Goal: Information Seeking & Learning: Learn about a topic

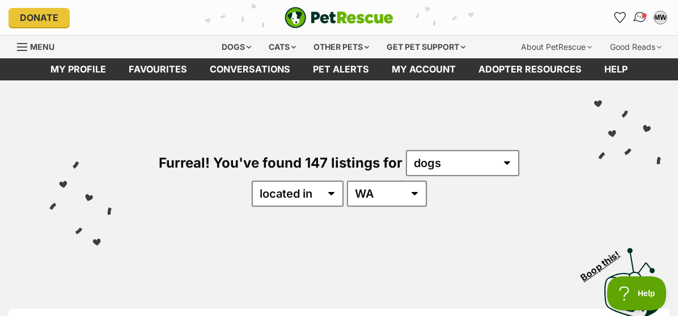
click at [642, 19] on img "Conversations" at bounding box center [640, 17] width 15 height 15
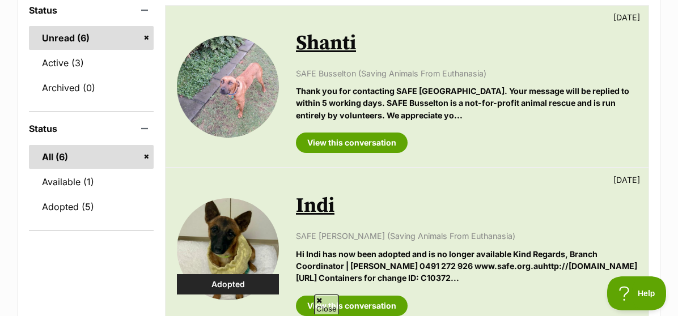
scroll to position [188, 0]
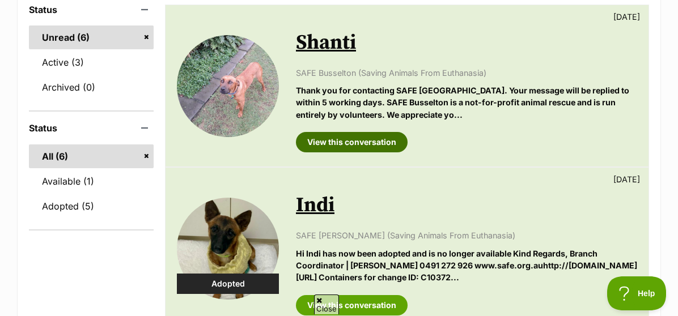
click at [371, 142] on link "View this conversation" at bounding box center [352, 142] width 112 height 20
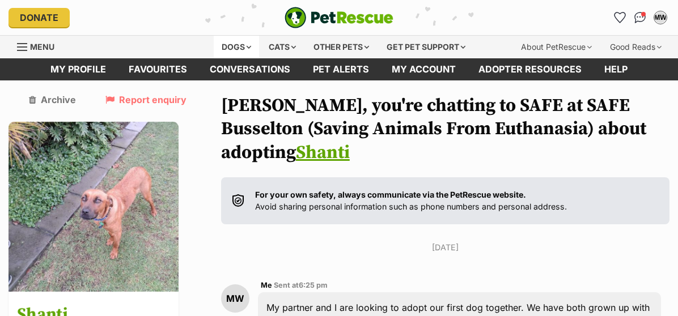
click at [244, 46] on div "Dogs" at bounding box center [236, 47] width 45 height 23
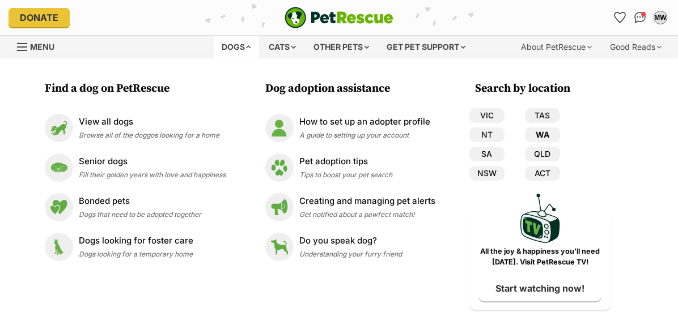
click at [540, 137] on link "WA" at bounding box center [542, 135] width 35 height 15
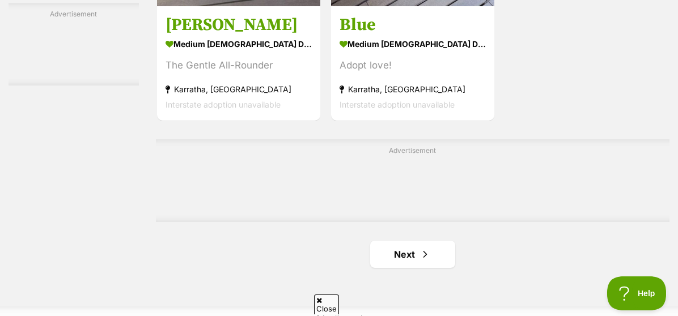
scroll to position [2479, 0]
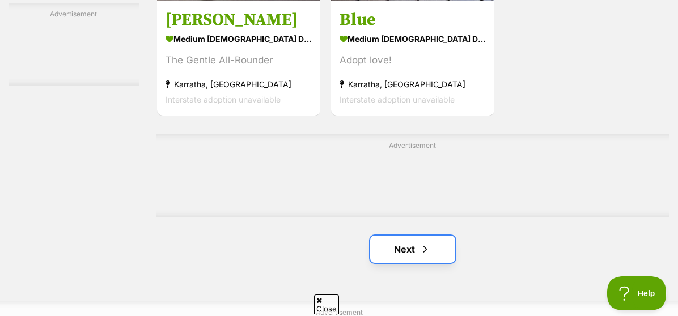
click at [405, 243] on link "Next" at bounding box center [412, 249] width 85 height 27
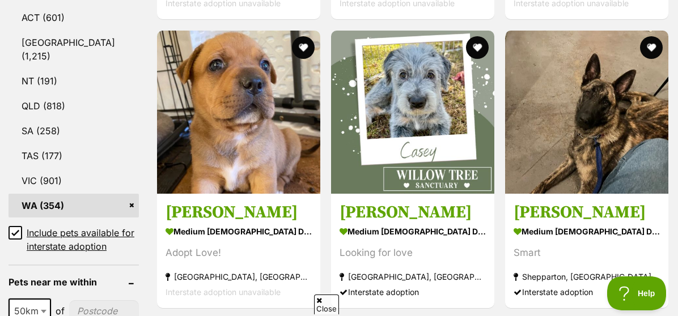
scroll to position [631, 0]
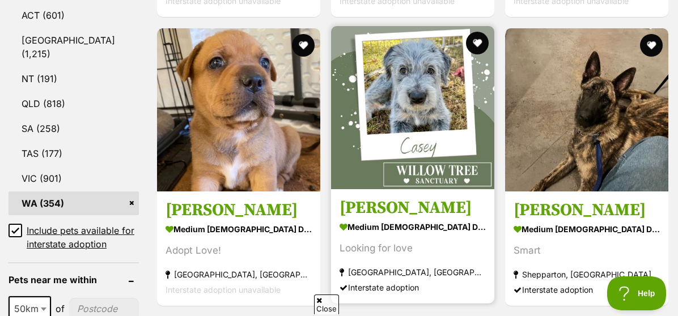
click at [421, 237] on section "medium female Dog Looking for love Forestdale, QLD Interstate adoption" at bounding box center [413, 257] width 146 height 77
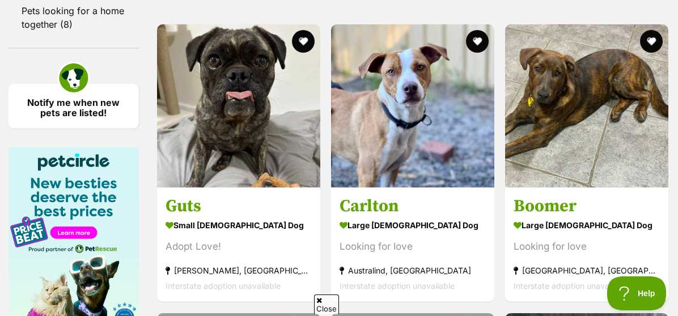
scroll to position [1716, 0]
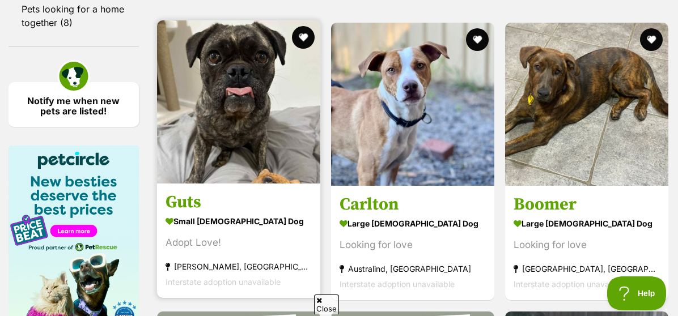
click at [242, 188] on article "Guts small female Dog Adopt Love! Newman, WA Interstate adoption unavailable" at bounding box center [239, 159] width 166 height 280
click at [195, 212] on h3 "Guts" at bounding box center [239, 203] width 146 height 22
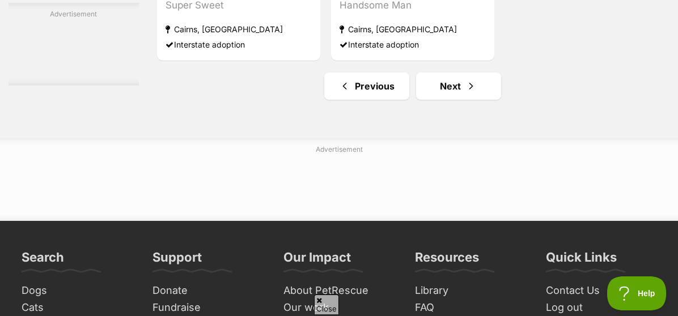
scroll to position [2618, 0]
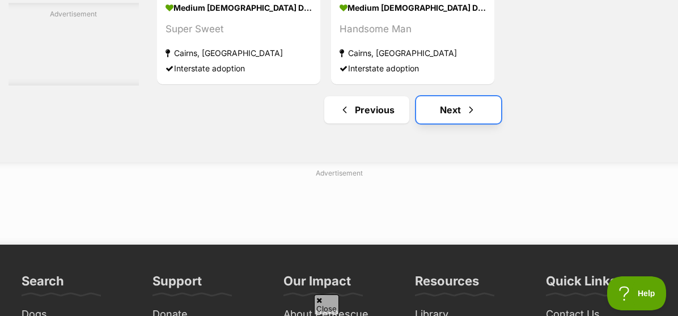
click at [429, 118] on link "Next" at bounding box center [458, 109] width 85 height 27
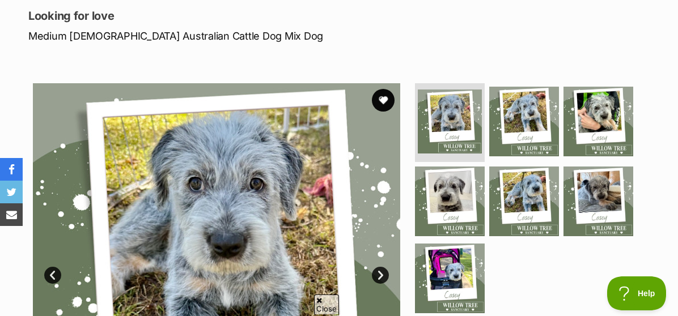
scroll to position [153, 0]
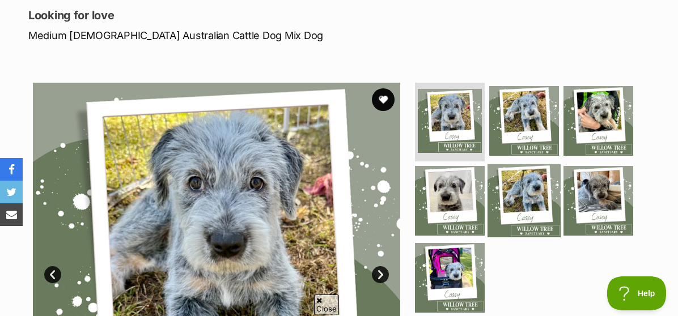
click at [516, 190] on img at bounding box center [523, 200] width 73 height 73
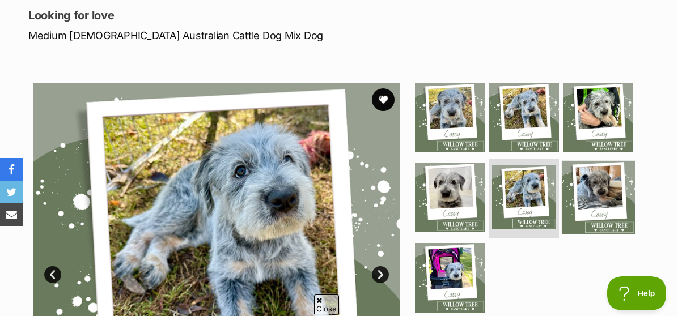
click at [584, 185] on img at bounding box center [598, 197] width 73 height 73
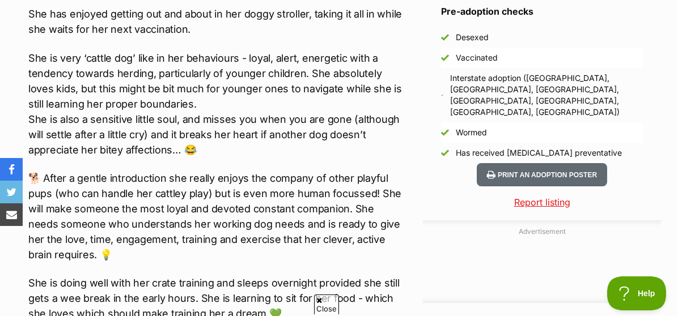
scroll to position [1030, 0]
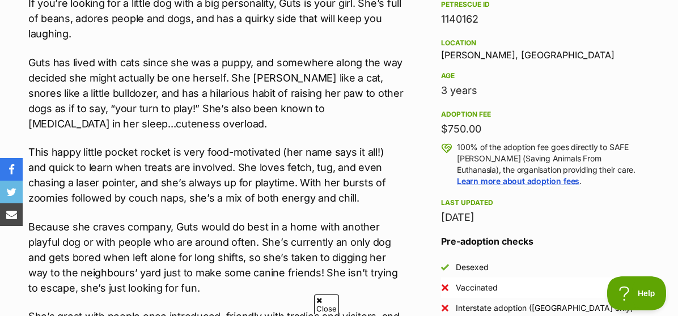
scroll to position [741, 0]
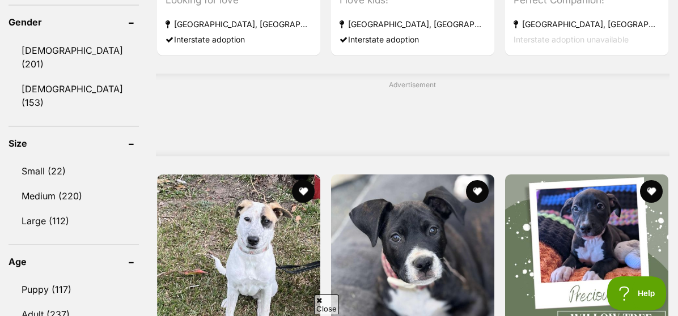
scroll to position [992, 0]
